Goal: Transaction & Acquisition: Purchase product/service

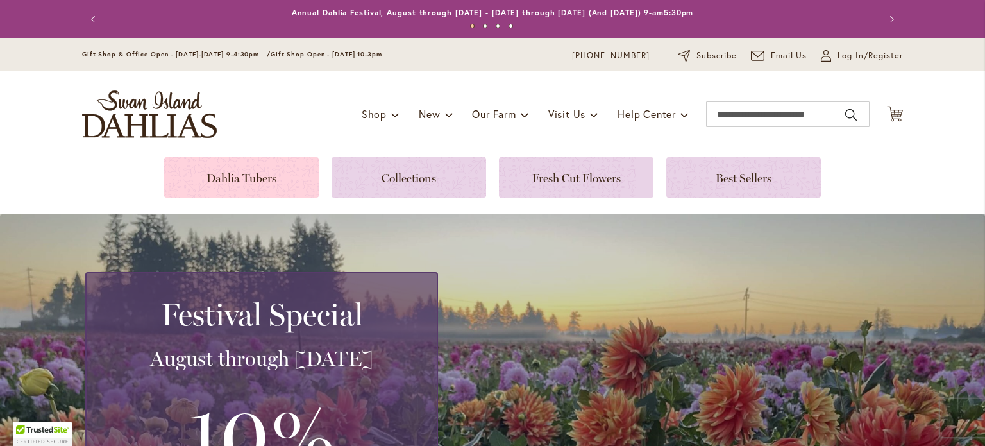
click at [310, 185] on link at bounding box center [241, 177] width 155 height 40
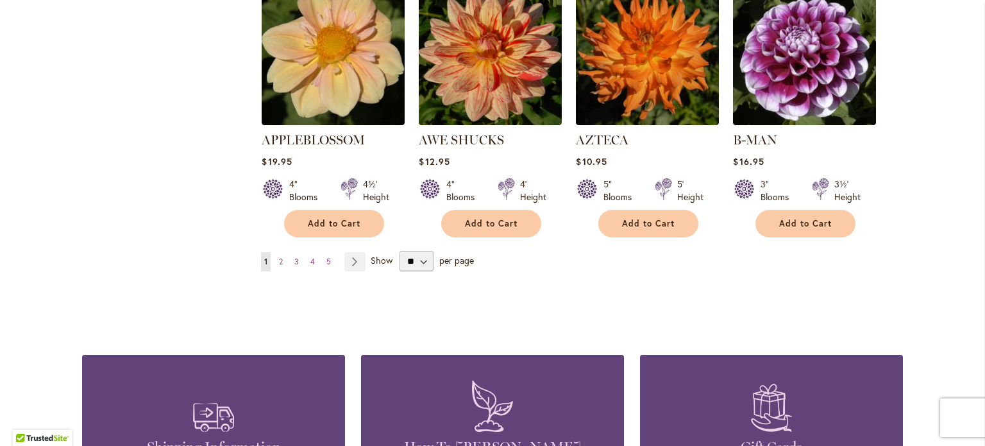
scroll to position [1169, 0]
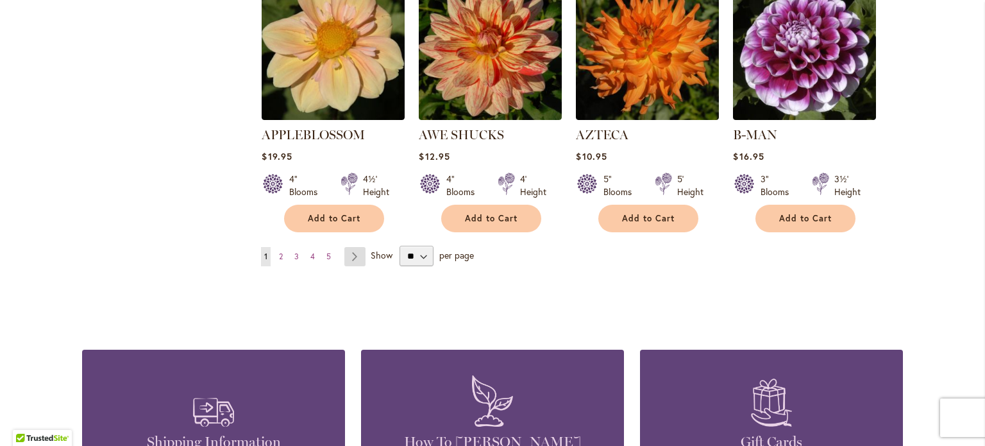
click at [357, 247] on link "Page Next" at bounding box center [354, 256] width 21 height 19
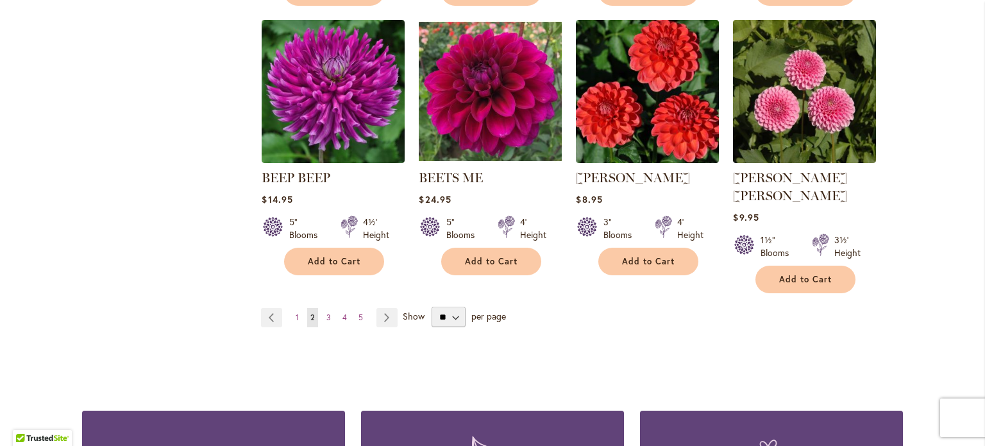
scroll to position [1106, 0]
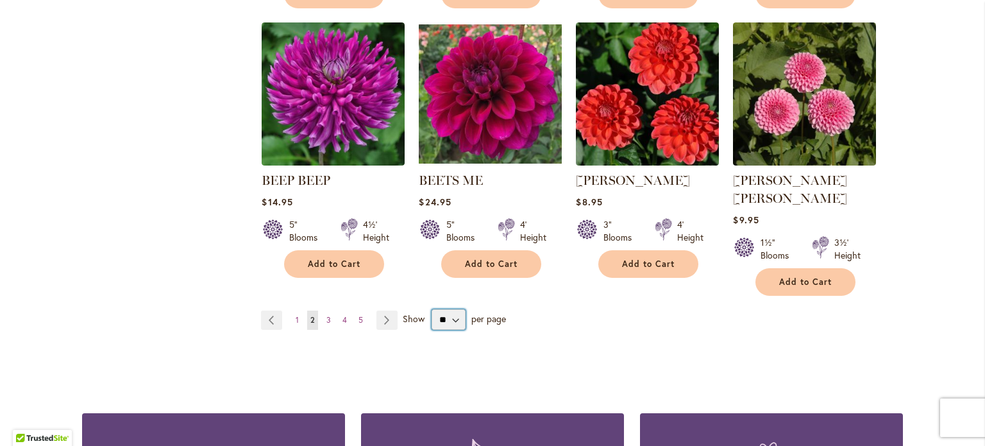
click at [460, 309] on select "** ** ** **" at bounding box center [449, 319] width 34 height 21
select select "**"
click at [432, 309] on select "** ** ** **" at bounding box center [449, 319] width 34 height 21
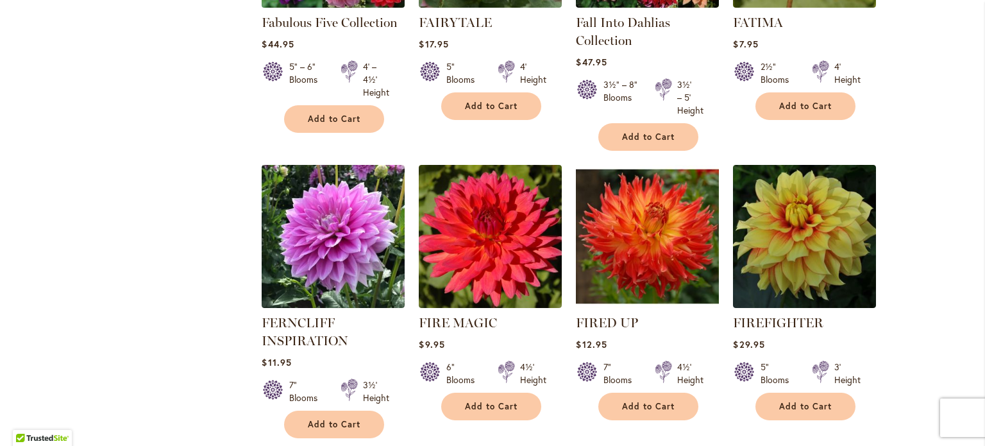
scroll to position [4363, 0]
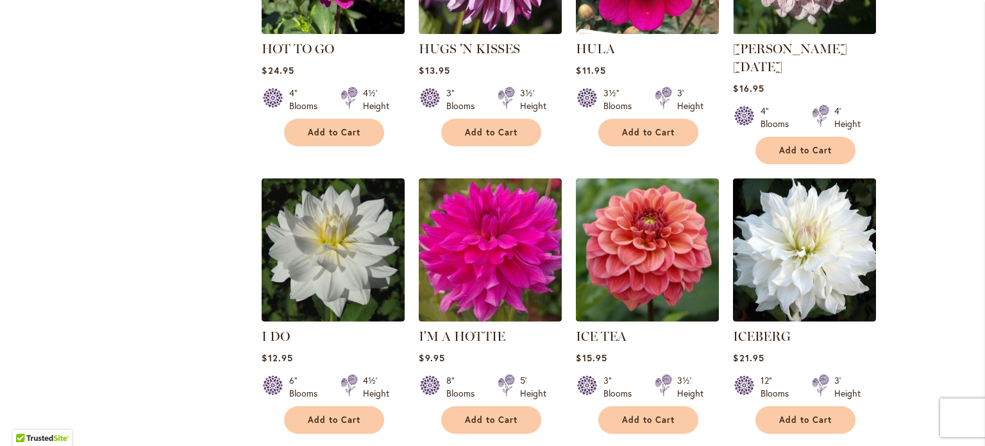
scroll to position [4358, 0]
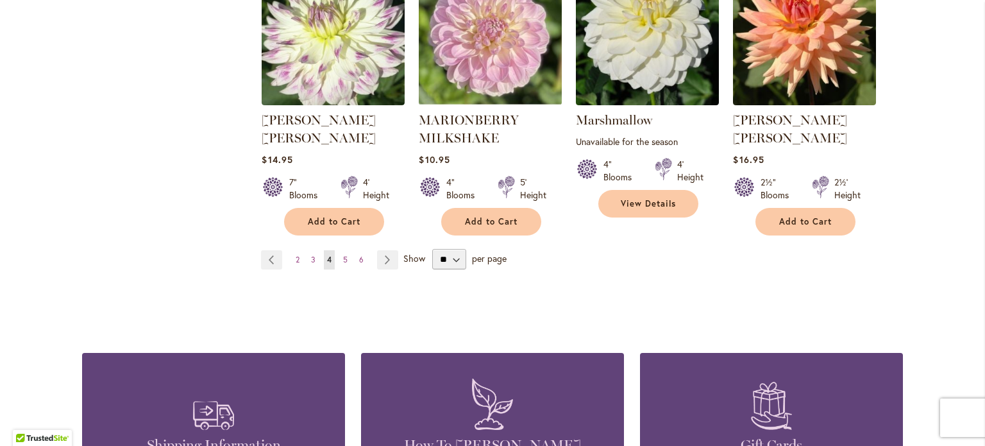
scroll to position [4496, 0]
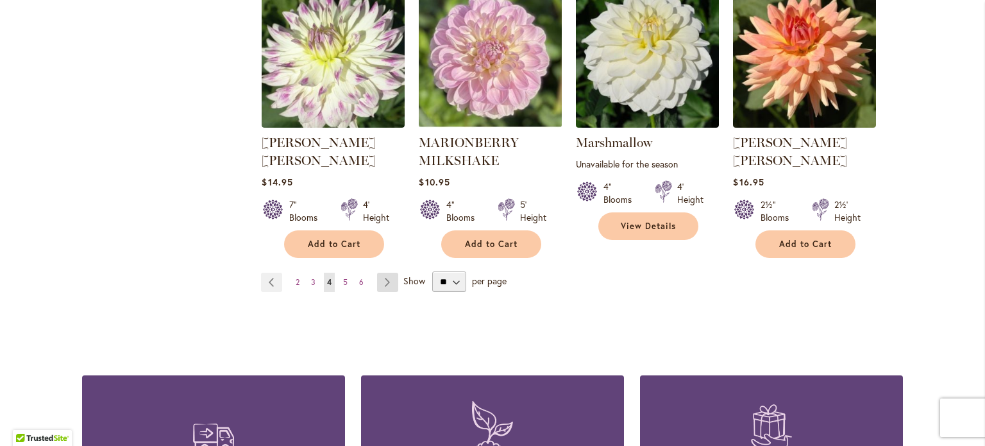
click at [391, 273] on link "Page Next" at bounding box center [387, 282] width 21 height 19
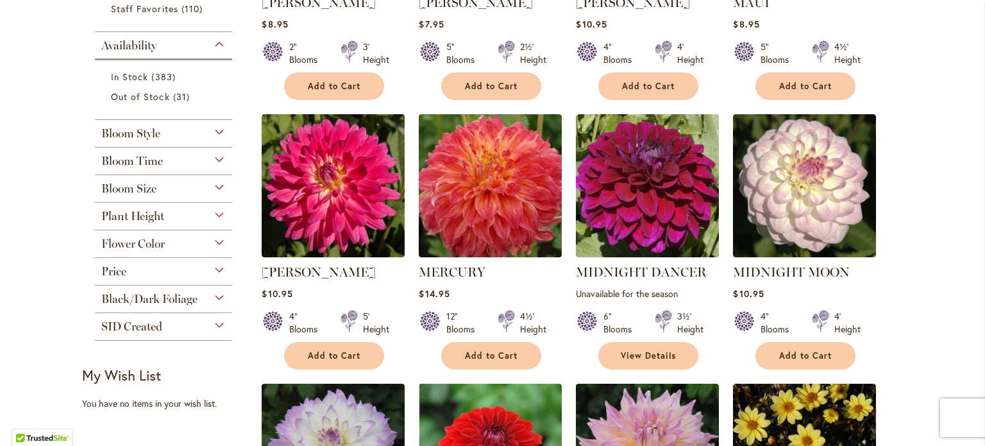
scroll to position [478, 0]
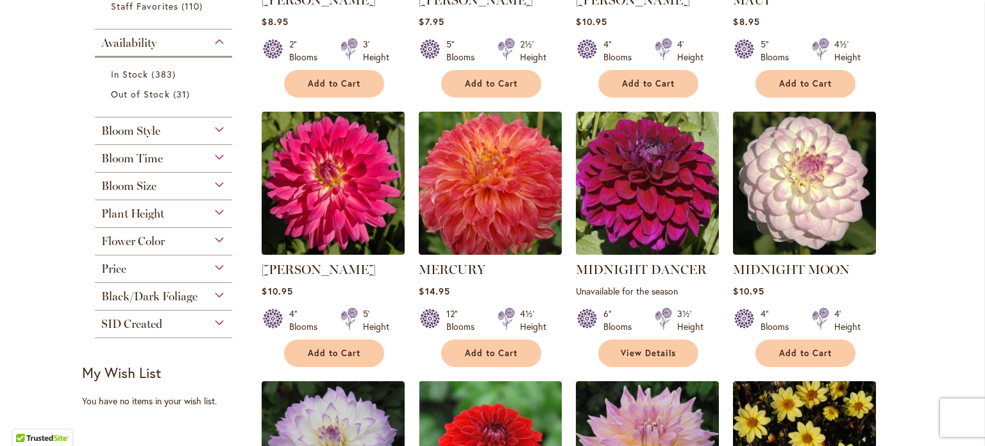
click at [223, 239] on div "Flower Color" at bounding box center [163, 238] width 137 height 21
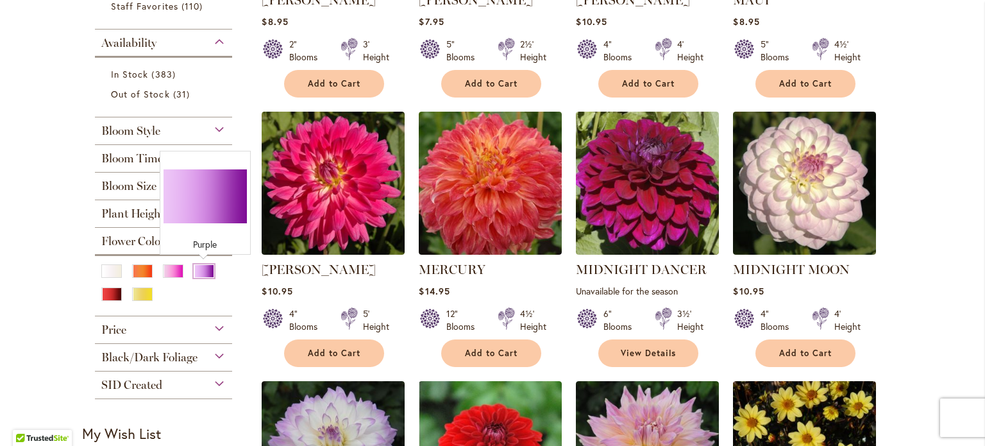
click at [198, 271] on div "Purple" at bounding box center [204, 270] width 21 height 13
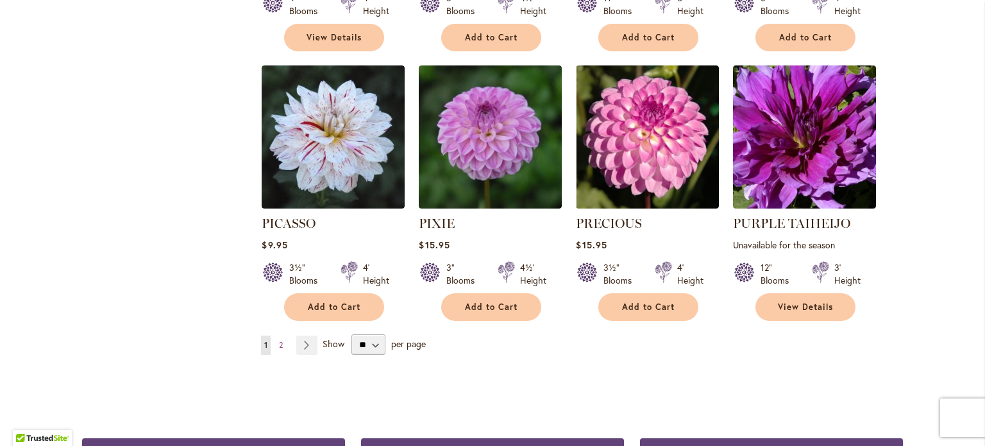
scroll to position [4395, 0]
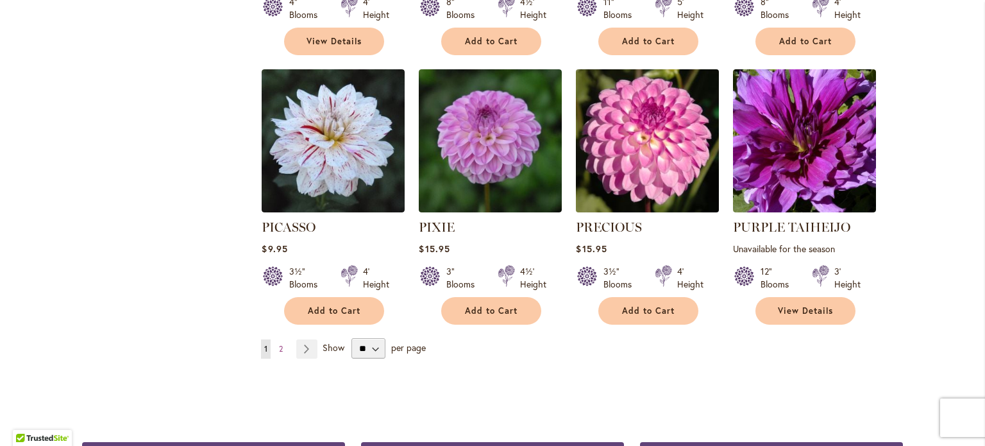
click at [679, 65] on img at bounding box center [648, 140] width 150 height 150
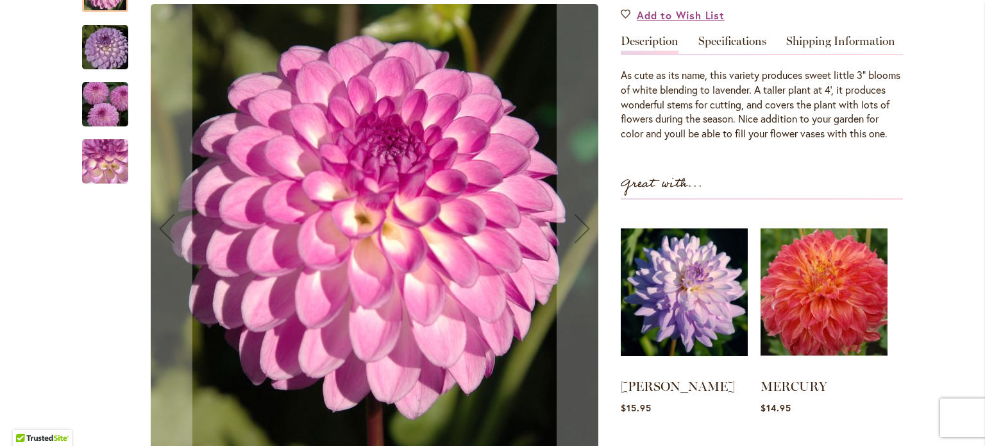
scroll to position [392, 0]
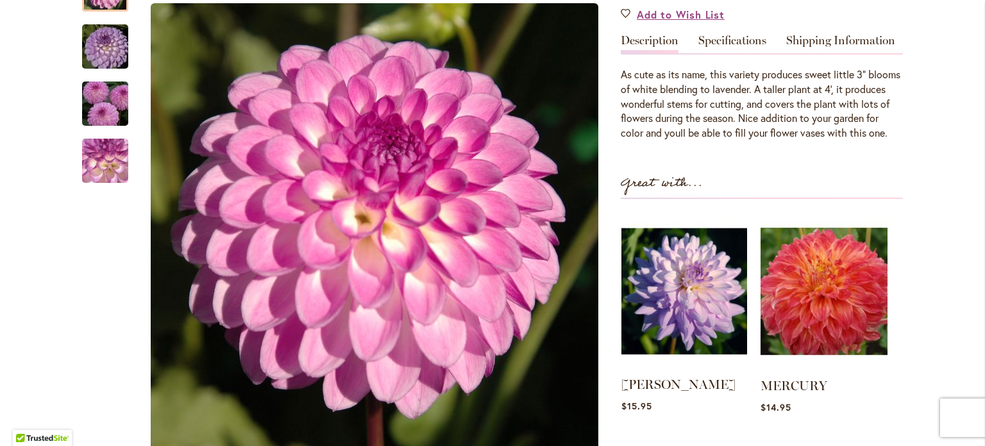
click at [719, 332] on img at bounding box center [684, 290] width 126 height 157
click at [700, 330] on img at bounding box center [684, 290] width 126 height 157
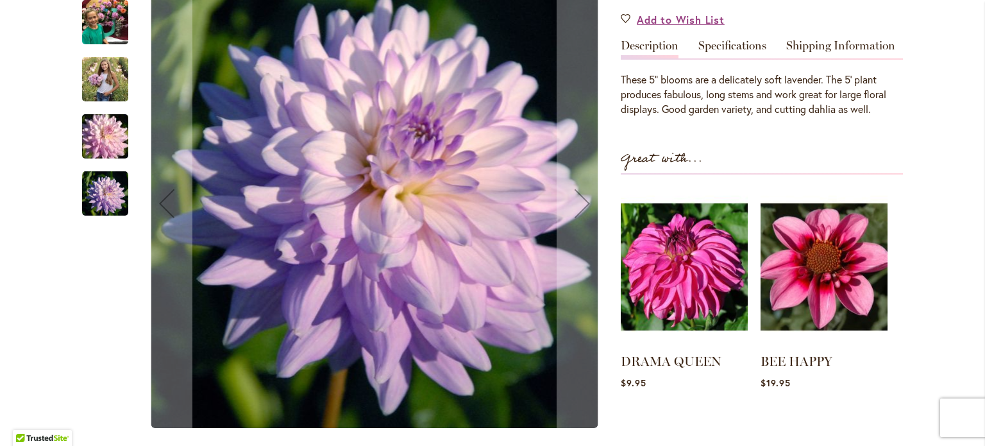
scroll to position [387, 0]
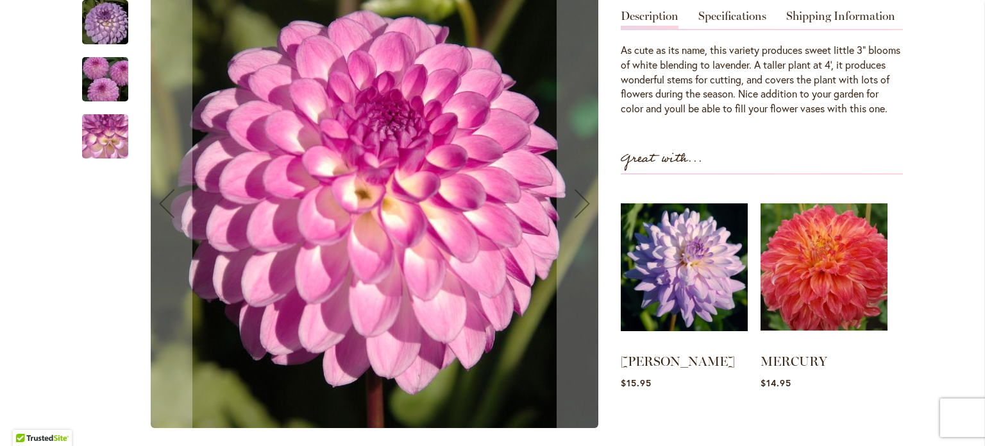
scroll to position [416, 0]
